Goal: Task Accomplishment & Management: Manage account settings

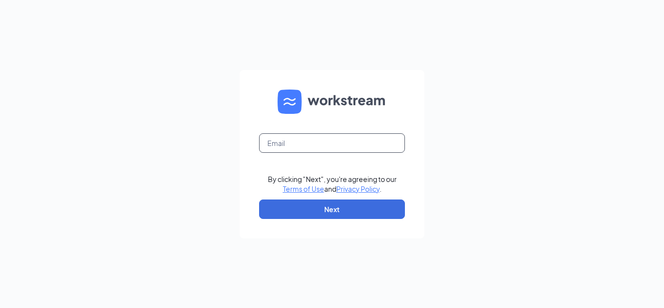
click at [347, 142] on input "text" at bounding box center [332, 142] width 146 height 19
type input "[EMAIL_ADDRESS][DOMAIN_NAME]"
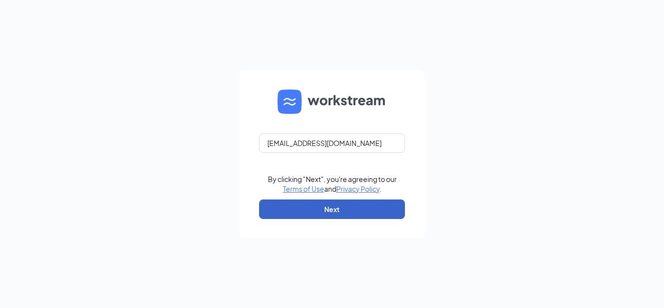
click at [358, 213] on button "Next" at bounding box center [332, 208] width 146 height 19
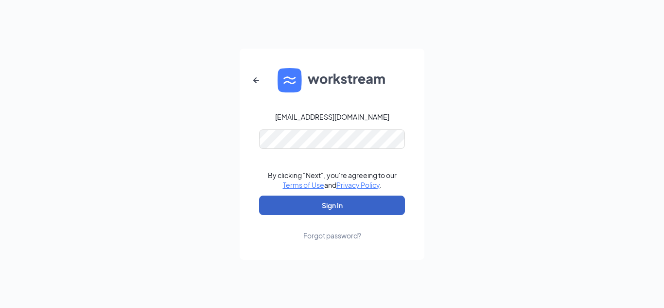
click at [365, 203] on button "Sign In" at bounding box center [332, 204] width 146 height 19
click at [363, 199] on button "Sign In" at bounding box center [332, 204] width 146 height 19
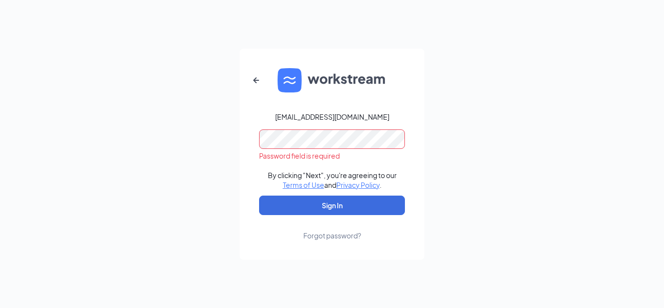
click at [256, 167] on form "jleebr6@gmail.com Password field is required By clicking "Next", you're agreein…" at bounding box center [332, 154] width 185 height 211
click at [351, 239] on div "Forgot password?" at bounding box center [332, 235] width 58 height 10
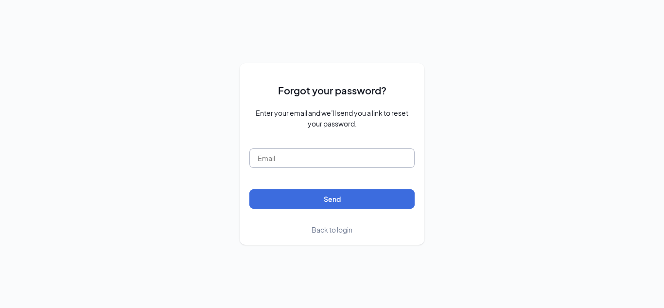
click at [324, 157] on input "text" at bounding box center [331, 157] width 165 height 19
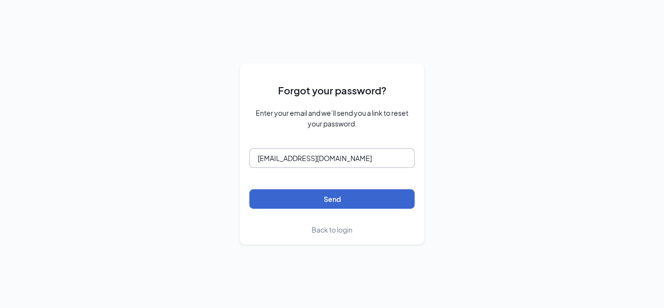
type input "[EMAIL_ADDRESS][DOMAIN_NAME]"
click at [336, 193] on button "Send" at bounding box center [331, 198] width 165 height 19
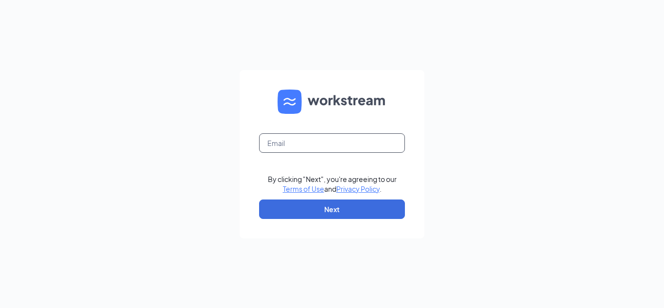
click at [324, 140] on input "text" at bounding box center [332, 142] width 146 height 19
type input "[EMAIL_ADDRESS][DOMAIN_NAME]"
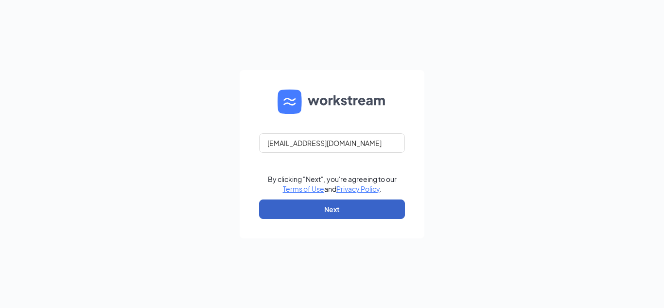
click at [335, 203] on button "Next" at bounding box center [332, 208] width 146 height 19
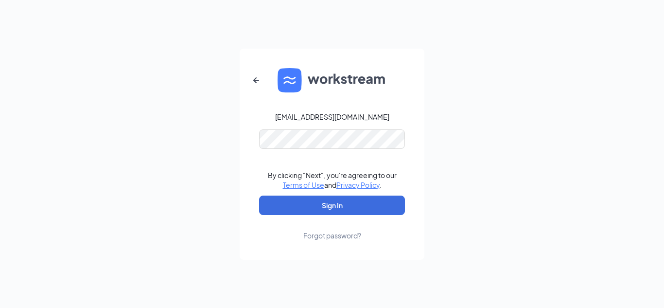
click at [312, 149] on form "[EMAIL_ADDRESS][DOMAIN_NAME] By clicking "Next", you're agreeing to our Terms o…" at bounding box center [332, 154] width 185 height 211
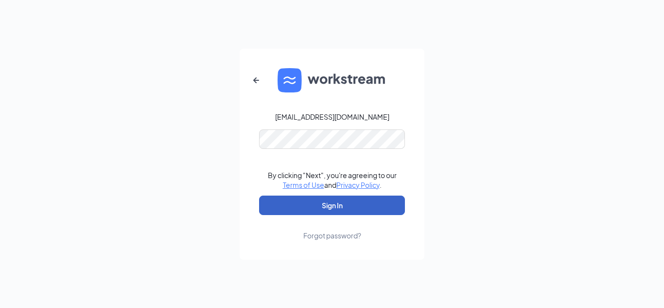
click at [350, 214] on button "Sign In" at bounding box center [332, 204] width 146 height 19
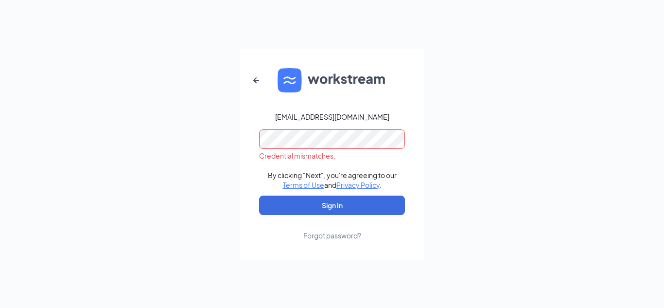
click at [343, 236] on div "Forgot password?" at bounding box center [332, 235] width 58 height 10
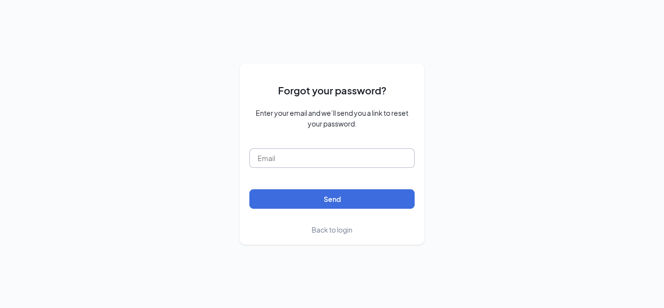
click at [323, 155] on input "text" at bounding box center [331, 157] width 165 height 19
type input "[EMAIL_ADDRESS][DOMAIN_NAME]"
click at [345, 212] on form "Forgot your password? Enter your email and we’ll send you a link to reset your …" at bounding box center [331, 154] width 165 height 162
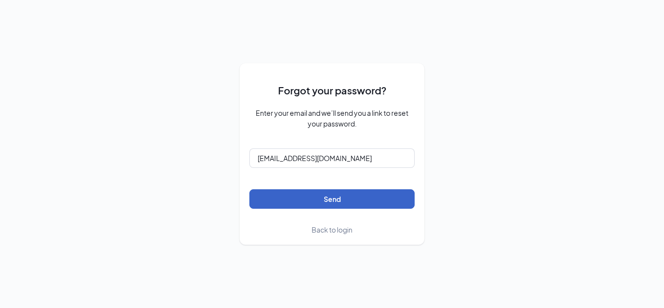
click at [343, 207] on button "Send" at bounding box center [331, 198] width 165 height 19
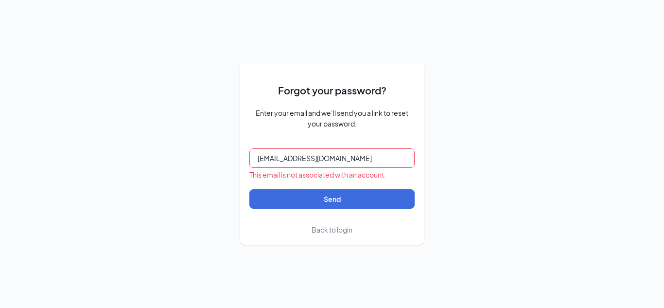
click at [334, 225] on span "Back to login" at bounding box center [331, 229] width 41 height 9
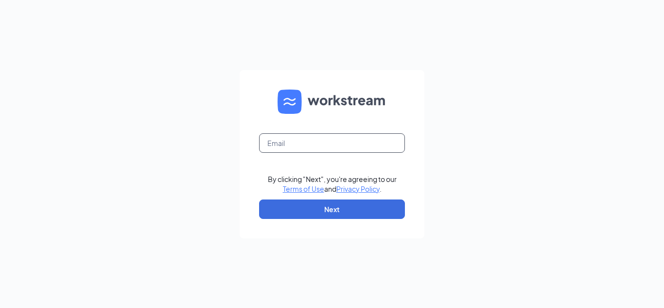
click at [302, 152] on input "text" at bounding box center [332, 142] width 146 height 19
type input "[EMAIL_ADDRESS][DOMAIN_NAME]"
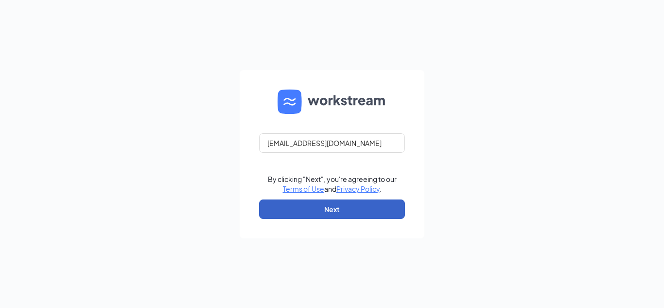
click at [326, 212] on button "Next" at bounding box center [332, 208] width 146 height 19
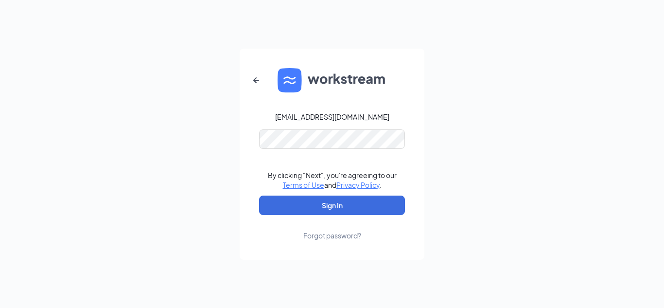
click at [350, 96] on form "[EMAIL_ADDRESS][DOMAIN_NAME] By clicking "Next", you're agreeing to our Terms o…" at bounding box center [332, 154] width 185 height 211
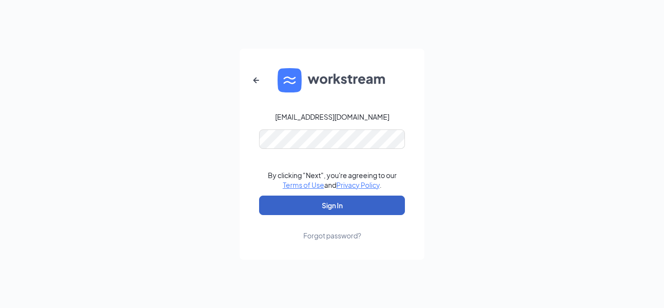
click at [368, 205] on button "Sign In" at bounding box center [332, 204] width 146 height 19
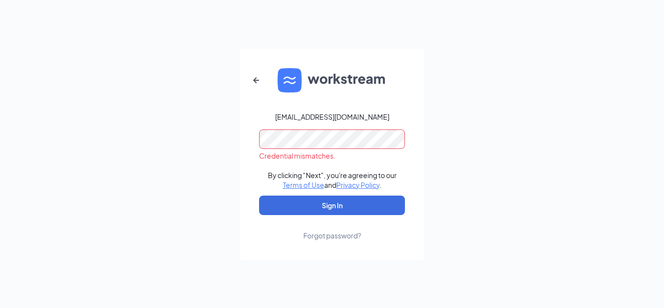
click at [354, 233] on div "Forgot password?" at bounding box center [332, 235] width 58 height 10
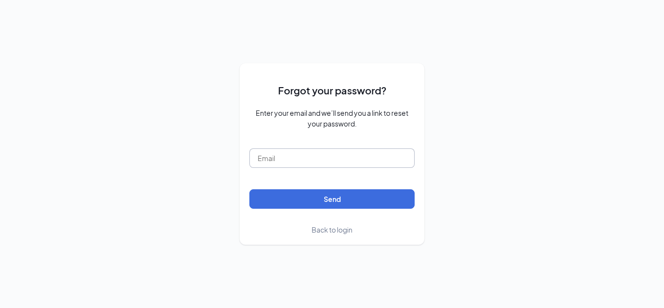
click at [343, 165] on input "text" at bounding box center [331, 157] width 165 height 19
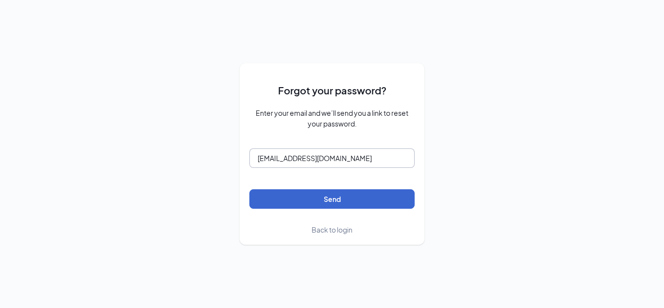
type input "[EMAIL_ADDRESS][DOMAIN_NAME]"
click at [355, 190] on button "Send" at bounding box center [331, 198] width 165 height 19
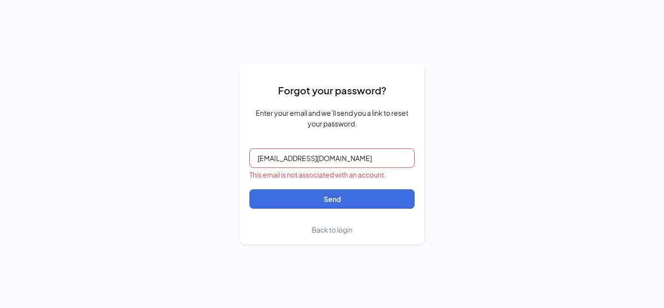
click at [340, 233] on span "Back to login" at bounding box center [331, 229] width 41 height 9
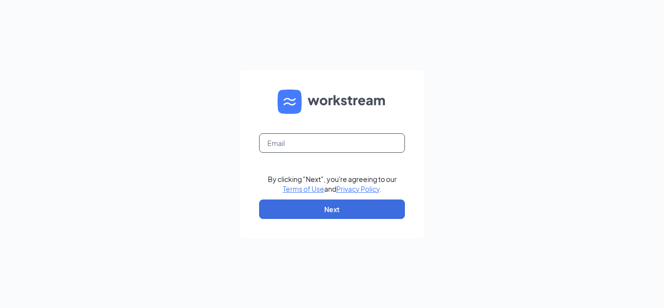
click at [314, 147] on input "text" at bounding box center [332, 142] width 146 height 19
type input "[EMAIL_ADDRESS][DOMAIN_NAME]"
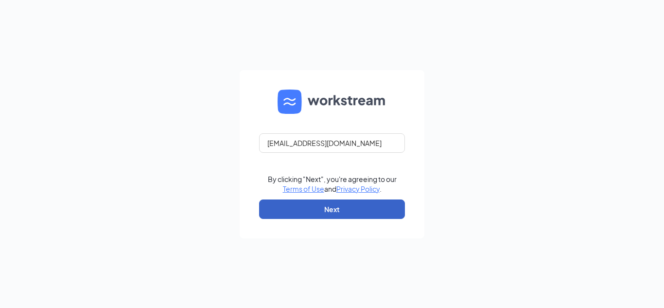
click at [332, 211] on button "Next" at bounding box center [332, 208] width 146 height 19
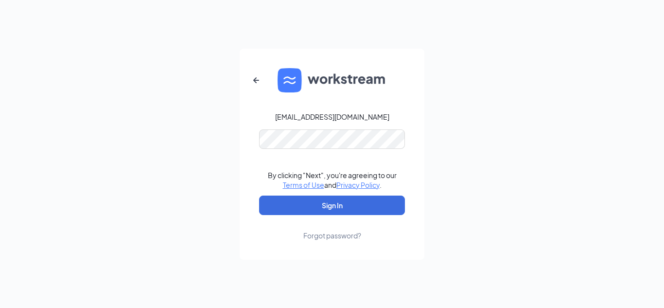
click at [324, 150] on form "[EMAIL_ADDRESS][DOMAIN_NAME] By clicking "Next", you're agreeing to our Terms o…" at bounding box center [332, 154] width 185 height 211
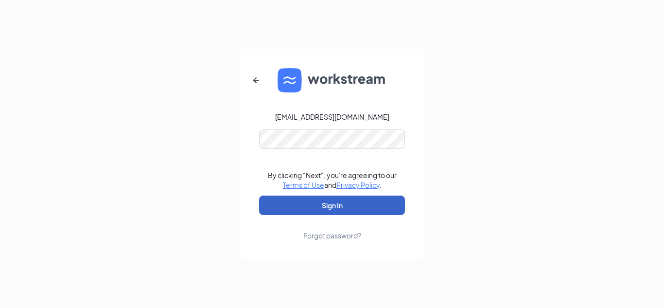
click at [345, 208] on button "Sign In" at bounding box center [332, 204] width 146 height 19
click at [354, 204] on button "Sign In" at bounding box center [332, 204] width 146 height 19
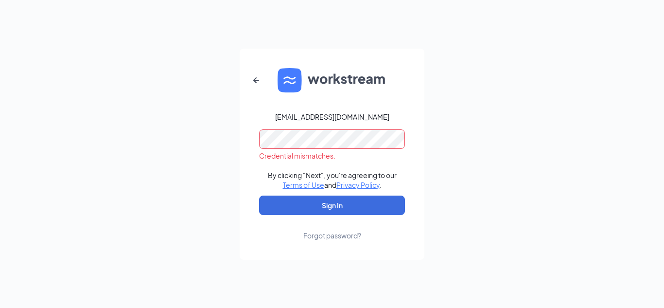
click at [333, 233] on div "Forgot password?" at bounding box center [332, 235] width 58 height 10
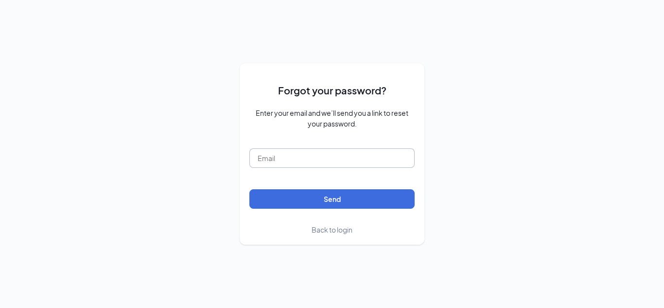
click at [339, 155] on input "text" at bounding box center [331, 157] width 165 height 19
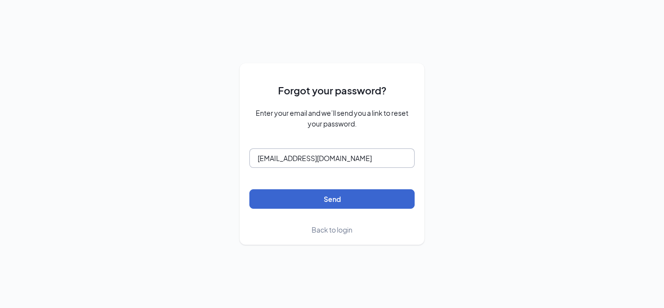
type input "[EMAIL_ADDRESS][DOMAIN_NAME]"
click at [354, 196] on button "Send" at bounding box center [331, 198] width 165 height 19
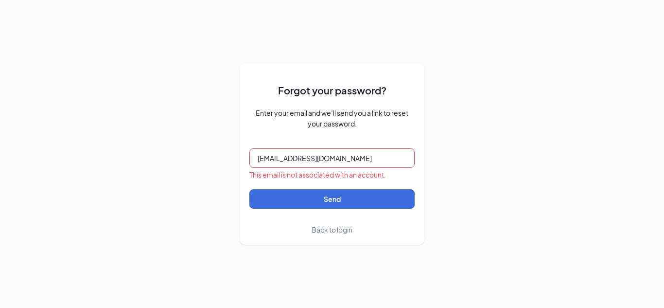
click at [341, 177] on div "This email is not associated with an account." at bounding box center [331, 175] width 165 height 10
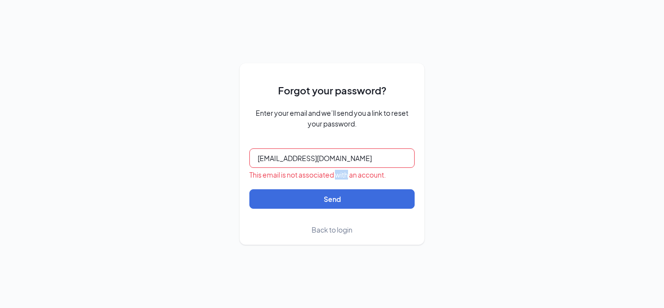
click at [341, 177] on div "This email is not associated with an account." at bounding box center [331, 175] width 165 height 10
click at [374, 161] on input "[EMAIL_ADDRESS][DOMAIN_NAME]" at bounding box center [331, 157] width 165 height 19
click at [345, 229] on span "Back to login" at bounding box center [331, 229] width 41 height 9
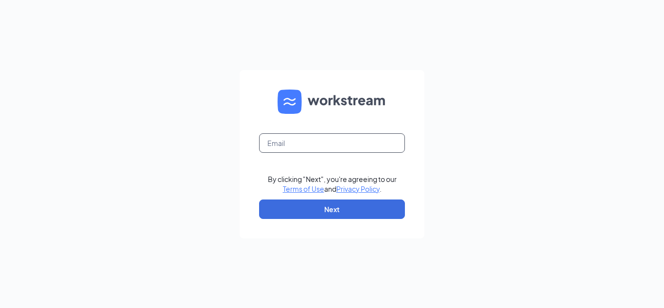
click at [322, 148] on input "text" at bounding box center [332, 142] width 146 height 19
type input "[EMAIL_ADDRESS][DOMAIN_NAME]"
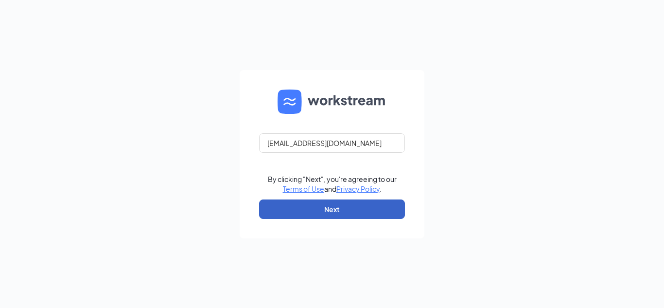
click at [349, 212] on button "Next" at bounding box center [332, 208] width 146 height 19
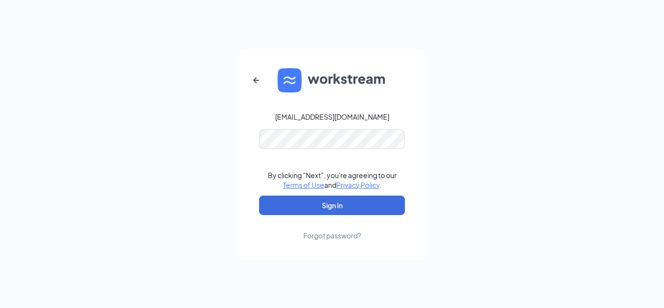
click at [336, 231] on div "Forgot password?" at bounding box center [332, 235] width 58 height 10
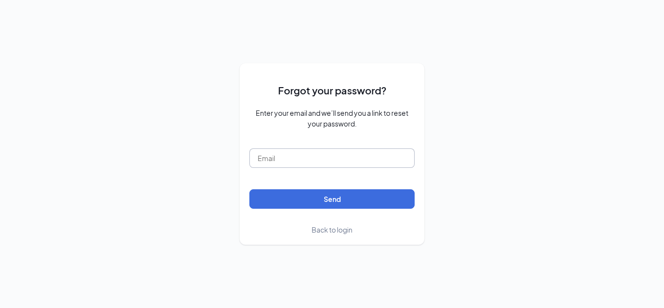
click at [335, 153] on input "text" at bounding box center [331, 157] width 165 height 19
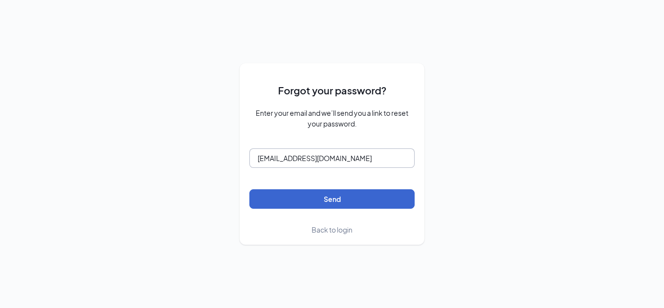
type input "[EMAIL_ADDRESS][DOMAIN_NAME]"
click at [351, 194] on button "Send" at bounding box center [331, 198] width 165 height 19
click at [344, 192] on button "Send" at bounding box center [331, 198] width 165 height 19
click at [344, 192] on button "submit" at bounding box center [331, 198] width 165 height 19
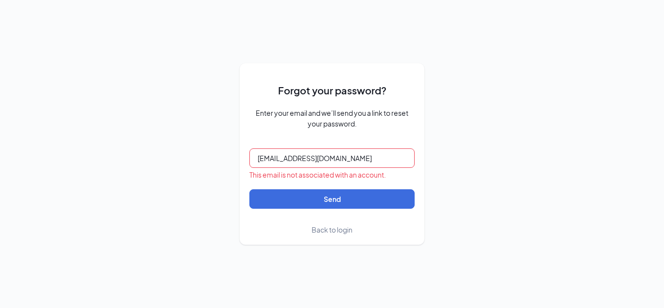
click at [345, 161] on input "[EMAIL_ADDRESS][DOMAIN_NAME]" at bounding box center [331, 157] width 165 height 19
click at [327, 229] on span "Back to login" at bounding box center [331, 229] width 41 height 9
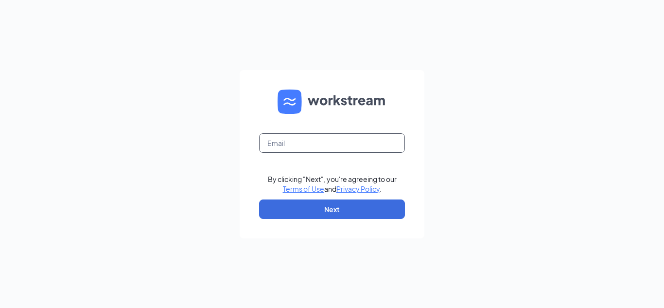
click at [343, 150] on input "text" at bounding box center [332, 142] width 146 height 19
click at [347, 147] on input "text" at bounding box center [332, 142] width 146 height 19
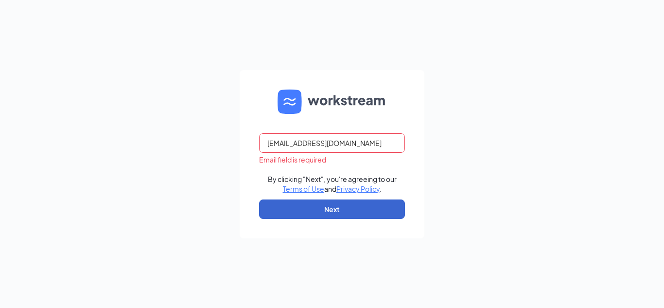
type input "[EMAIL_ADDRESS][DOMAIN_NAME]"
click at [364, 205] on button "Next" at bounding box center [332, 208] width 146 height 19
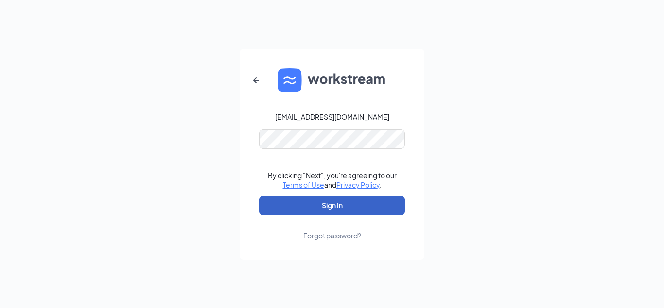
click at [357, 209] on button "Sign In" at bounding box center [332, 204] width 146 height 19
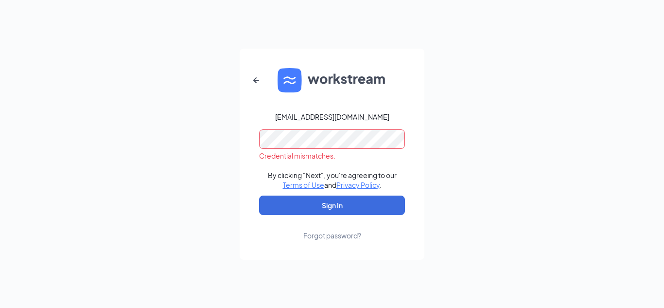
click at [343, 239] on div "Forgot password?" at bounding box center [332, 235] width 58 height 10
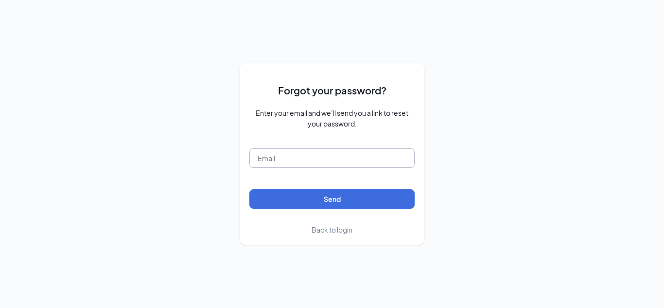
click at [341, 155] on input "text" at bounding box center [331, 157] width 165 height 19
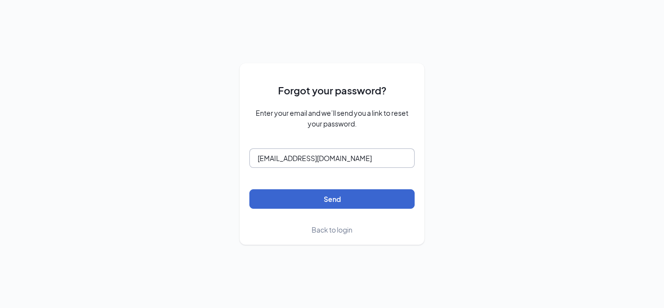
type input "[EMAIL_ADDRESS][DOMAIN_NAME]"
click at [346, 203] on button "Send" at bounding box center [331, 198] width 165 height 19
click at [311, 205] on button "Send" at bounding box center [331, 198] width 165 height 19
click at [345, 206] on button "Send" at bounding box center [331, 198] width 165 height 19
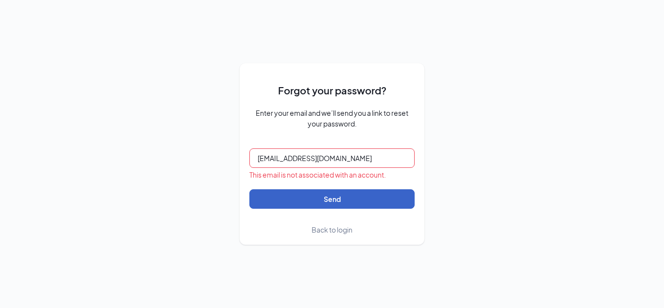
click at [345, 206] on button "Send" at bounding box center [331, 198] width 165 height 19
click at [356, 204] on button "Send" at bounding box center [331, 198] width 165 height 19
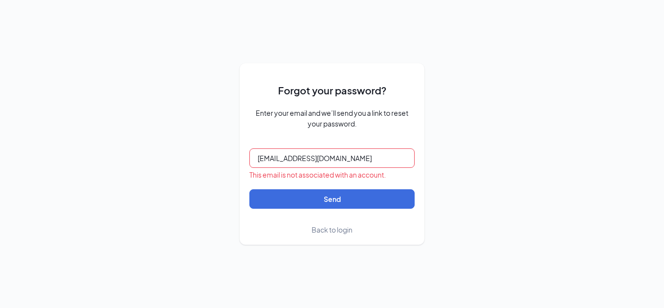
click at [333, 167] on input "[EMAIL_ADDRESS][DOMAIN_NAME]" at bounding box center [331, 157] width 165 height 19
click at [397, 174] on div "This email is not associated with an account." at bounding box center [331, 175] width 165 height 10
click at [424, 109] on div "Forgot your password? Enter your email and we’ll send you a link to reset your …" at bounding box center [332, 154] width 664 height 308
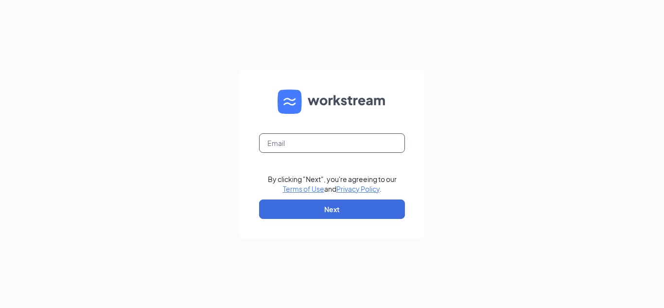
click at [307, 139] on input "text" at bounding box center [332, 142] width 146 height 19
type input "[EMAIL_ADDRESS][DOMAIN_NAME]"
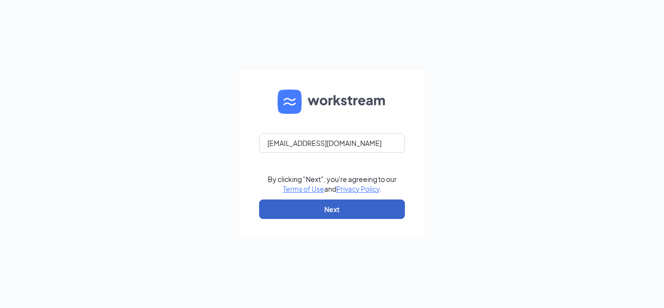
click at [308, 207] on button "Next" at bounding box center [332, 208] width 146 height 19
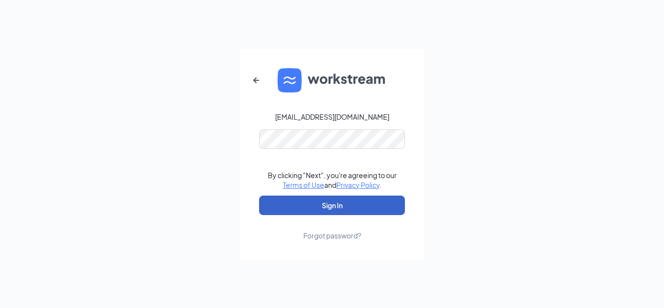
click at [337, 207] on button "Sign In" at bounding box center [332, 204] width 146 height 19
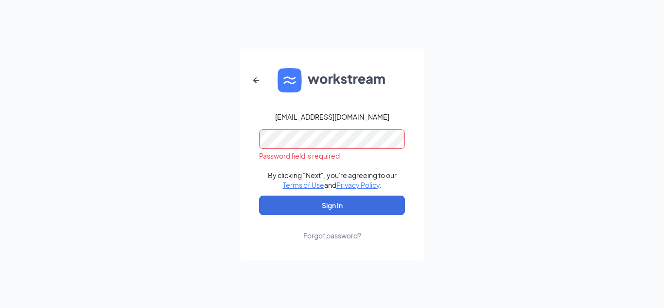
click at [339, 235] on div "Forgot password?" at bounding box center [332, 235] width 58 height 10
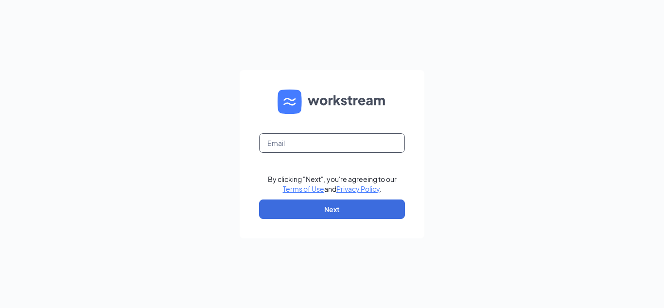
click at [323, 150] on input "text" at bounding box center [332, 142] width 146 height 19
